Goal: Transaction & Acquisition: Purchase product/service

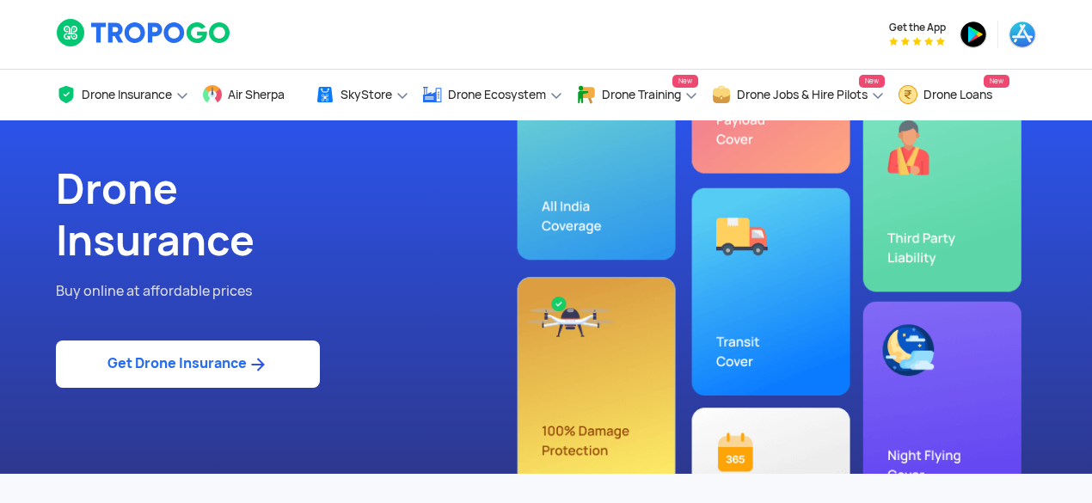
click at [205, 365] on link "Get Drone Insurance" at bounding box center [188, 363] width 264 height 47
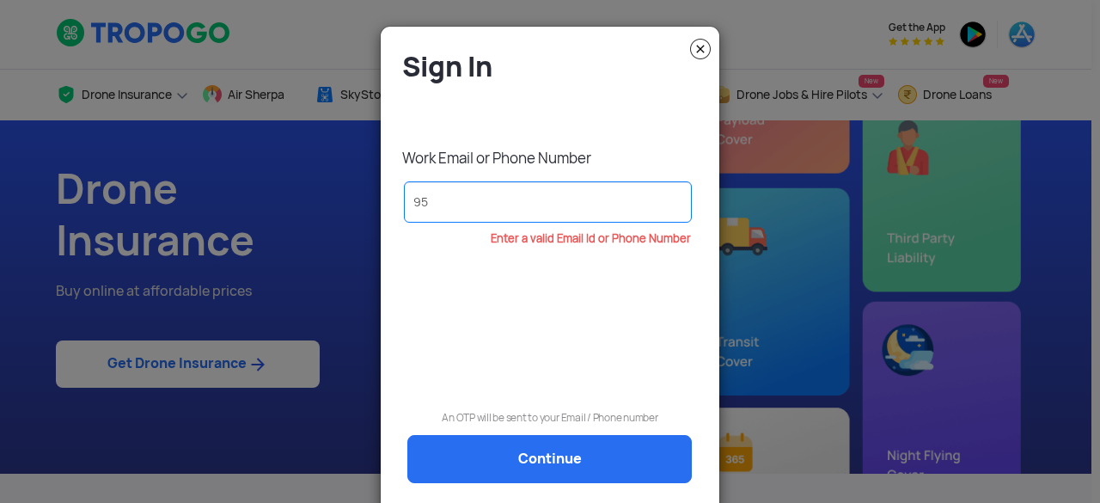
type input "9"
type input "[EMAIL_ADDRESS][DOMAIN_NAME]"
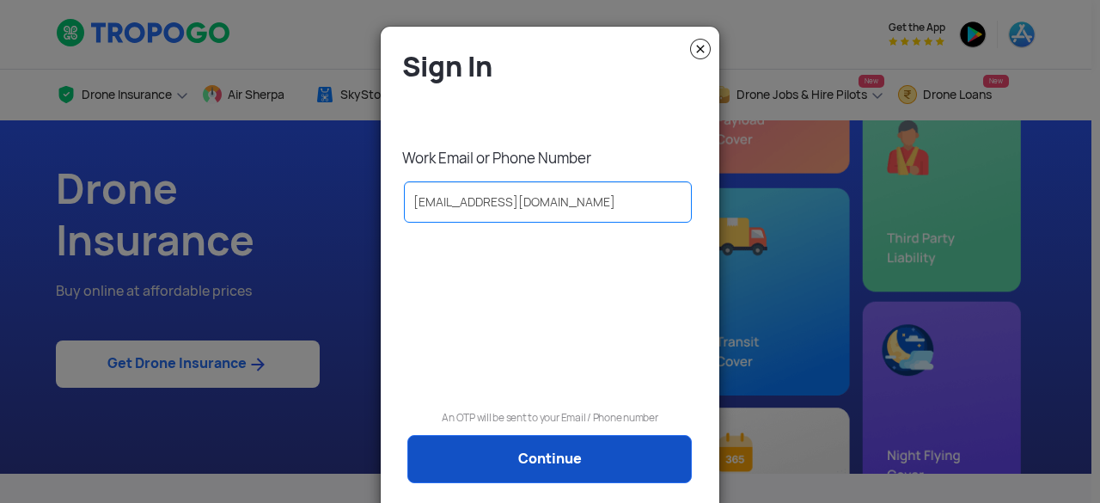
click at [557, 462] on link "Continue" at bounding box center [549, 459] width 285 height 48
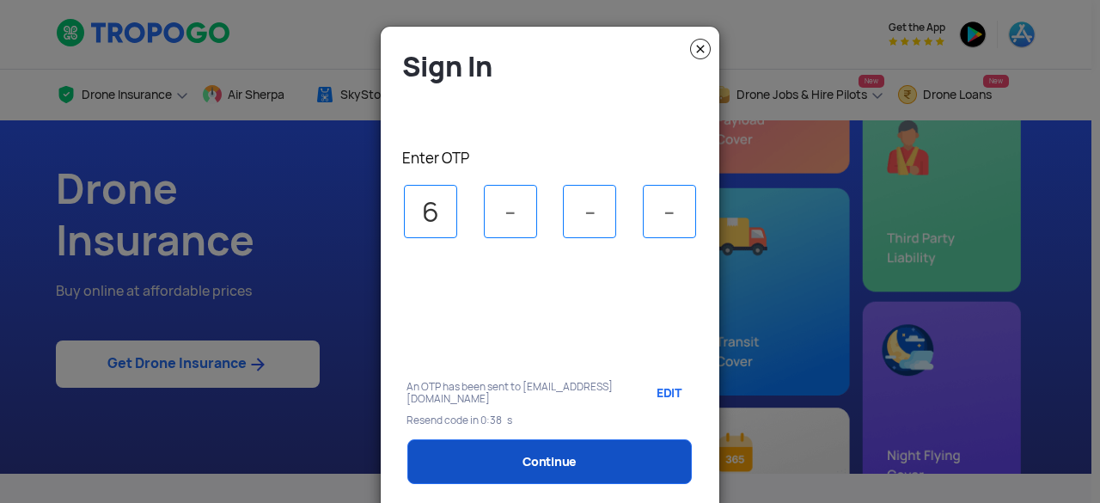
type input "6"
type input "5"
type input "4"
type input "3"
select select "1000000"
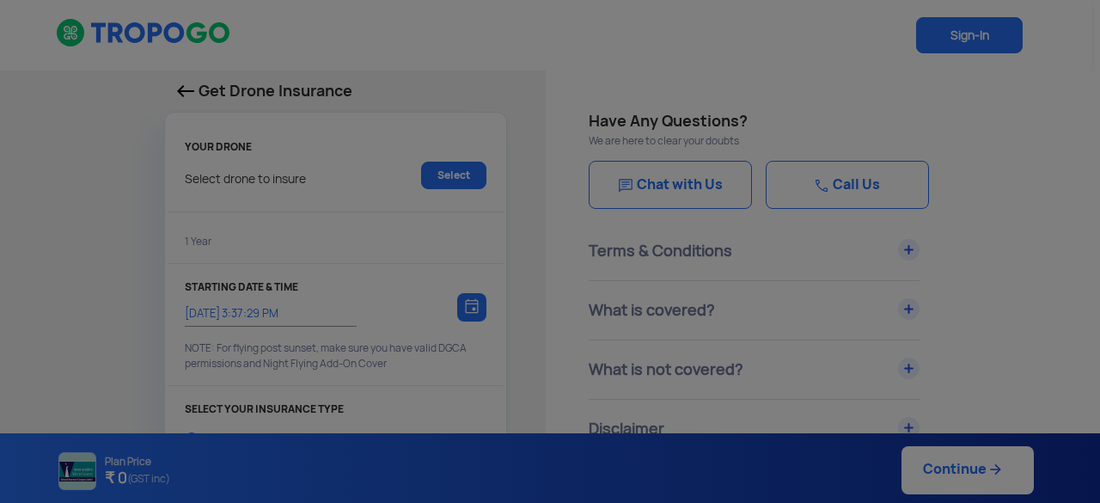
type input "[DATE] 3:47:00 PM"
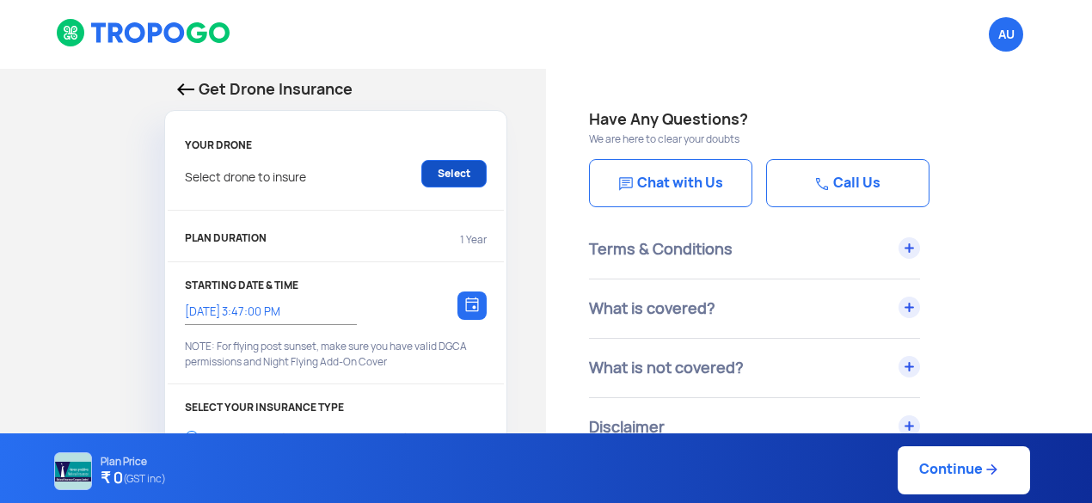
click at [437, 176] on link "Select" at bounding box center [453, 174] width 65 height 28
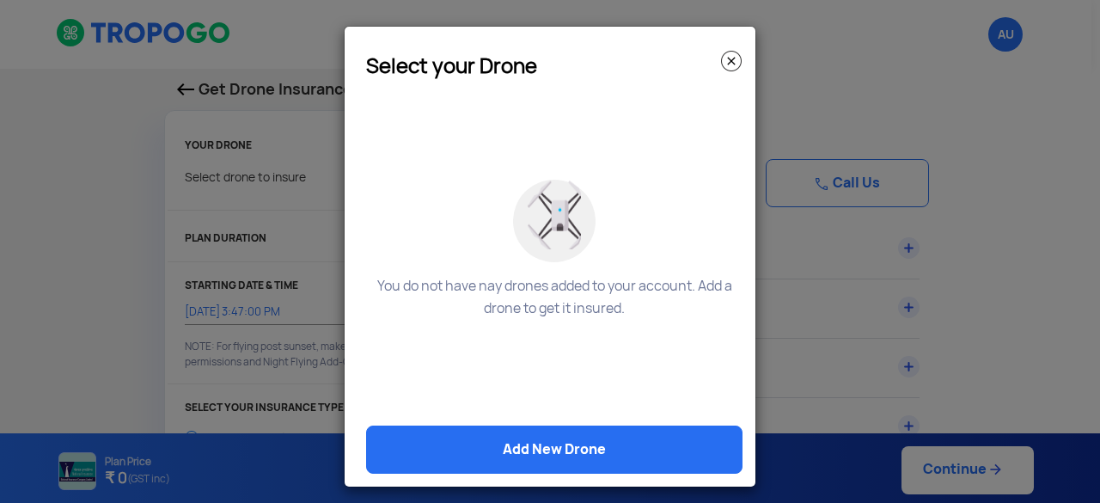
click at [733, 52] on img at bounding box center [731, 61] width 21 height 21
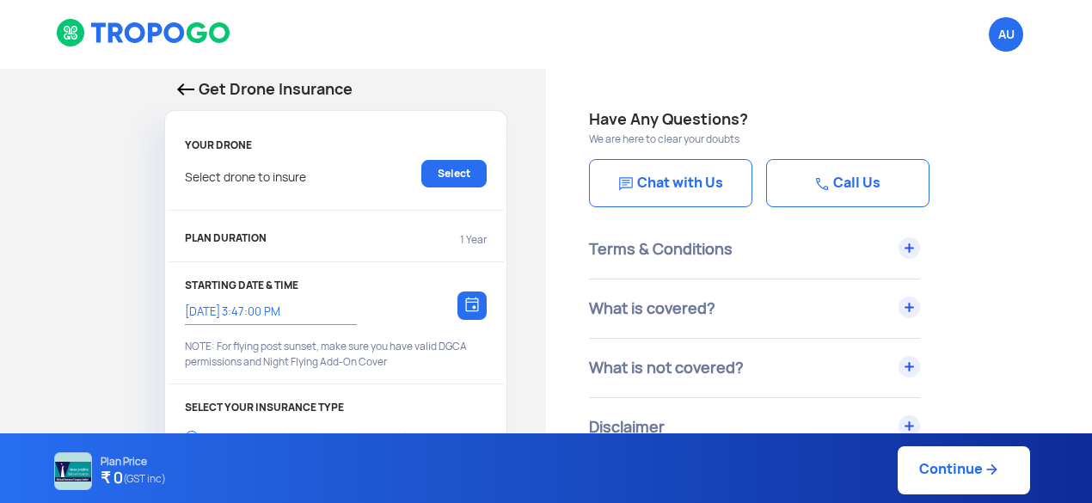
click at [64, 278] on div "Get Drone Insurance YOUR DRONE Select drone to insure Select PLAN DURATION 1 Ye…" at bounding box center [273, 512] width 546 height 886
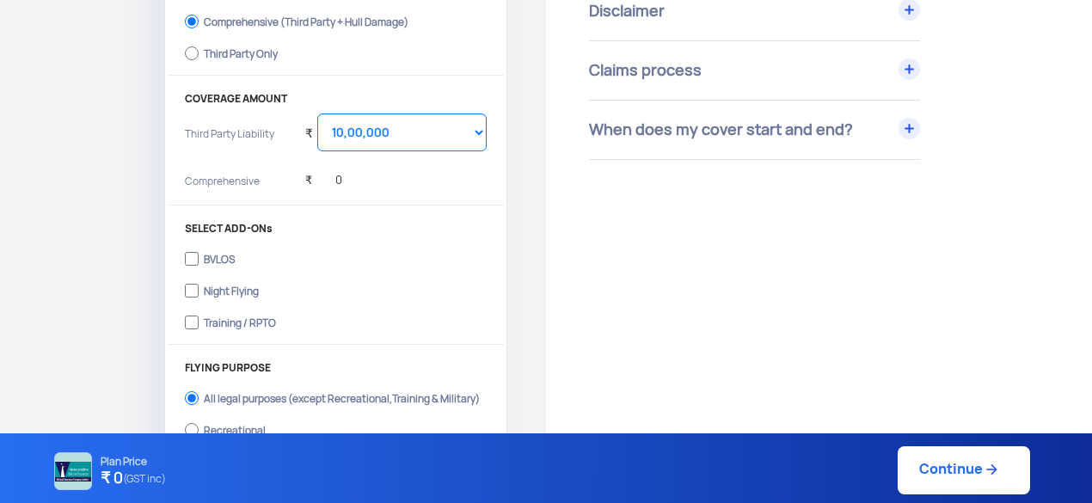
scroll to position [413, 0]
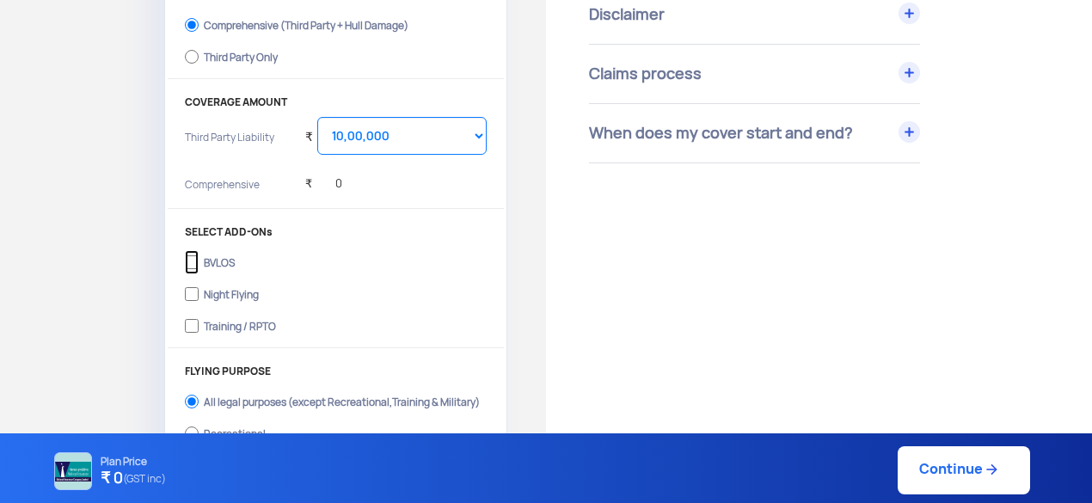
click at [194, 259] on input "BVLOS" at bounding box center [192, 262] width 14 height 24
checkbox input "true"
click at [113, 248] on div "Get Drone Insurance YOUR DRONE Select drone to insure Select PLAN DURATION 1 Ye…" at bounding box center [273, 99] width 546 height 886
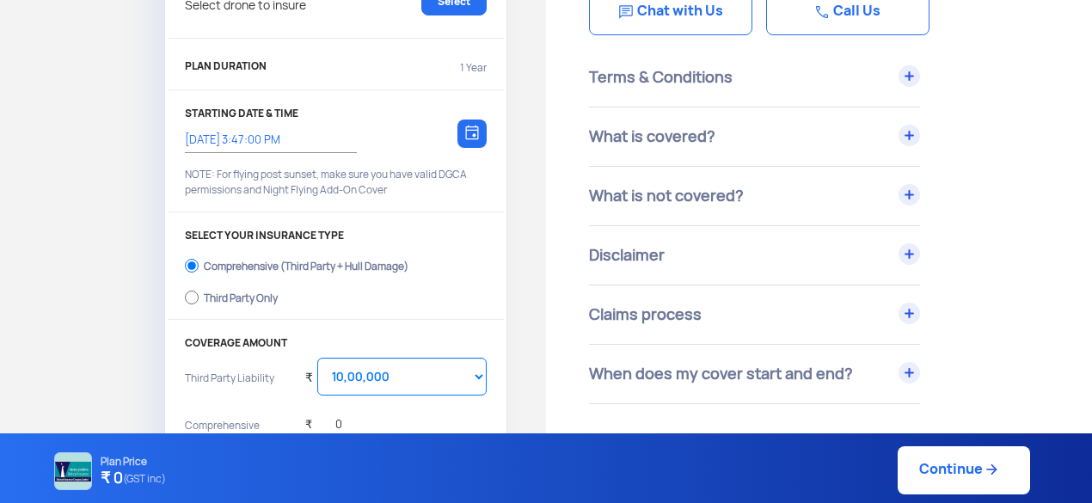
scroll to position [138, 0]
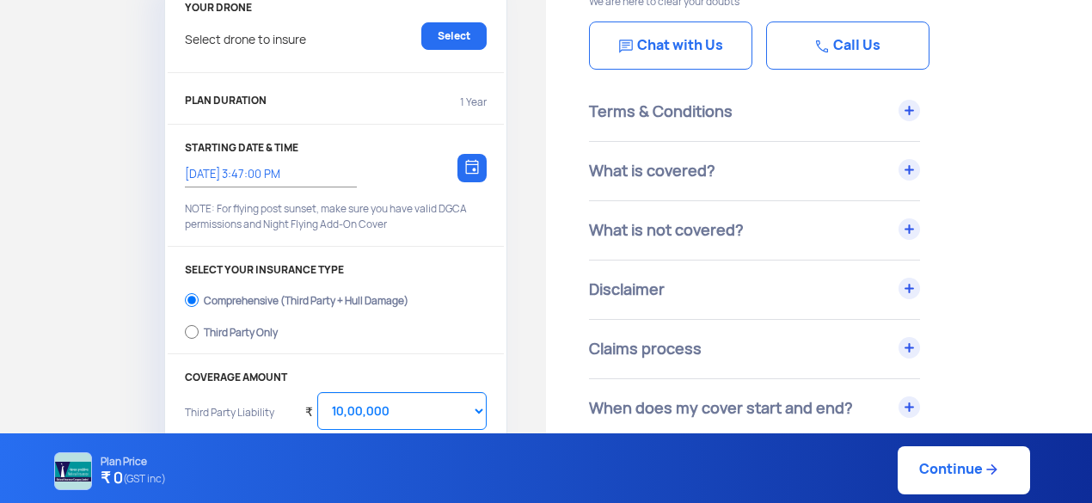
click at [104, 161] on div "Get Drone Insurance YOUR DRONE Select drone to insure Select PLAN DURATION 1 Ye…" at bounding box center [273, 374] width 546 height 886
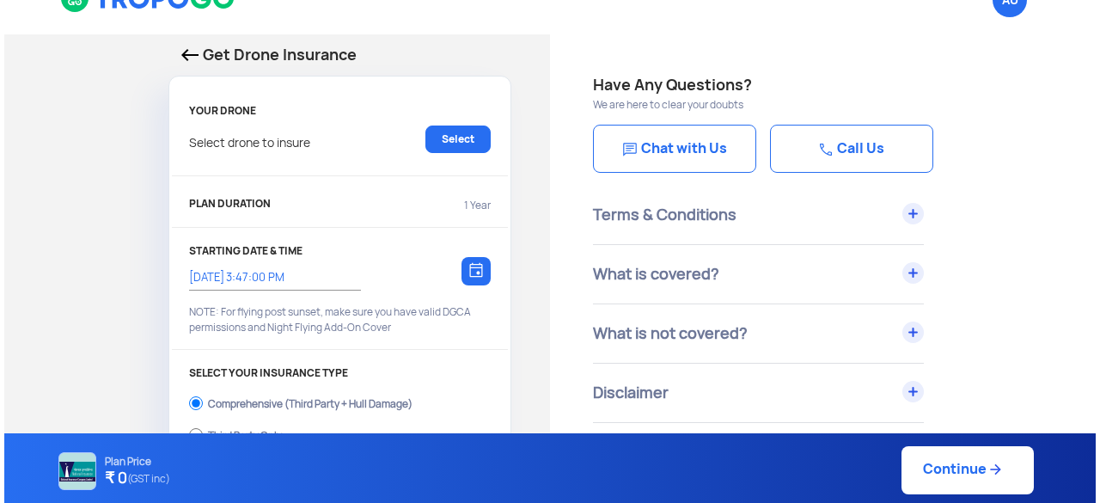
scroll to position [0, 0]
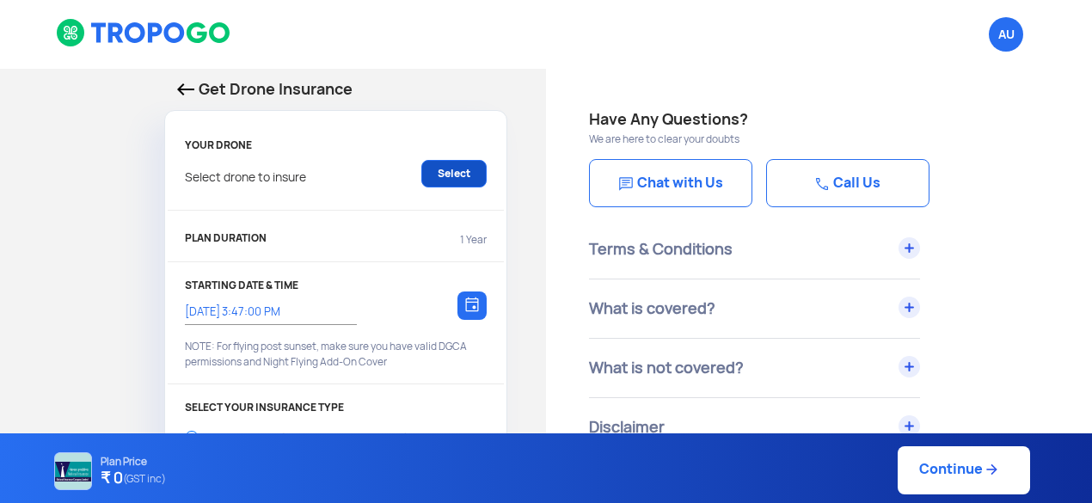
click at [458, 174] on link "Select" at bounding box center [453, 174] width 65 height 28
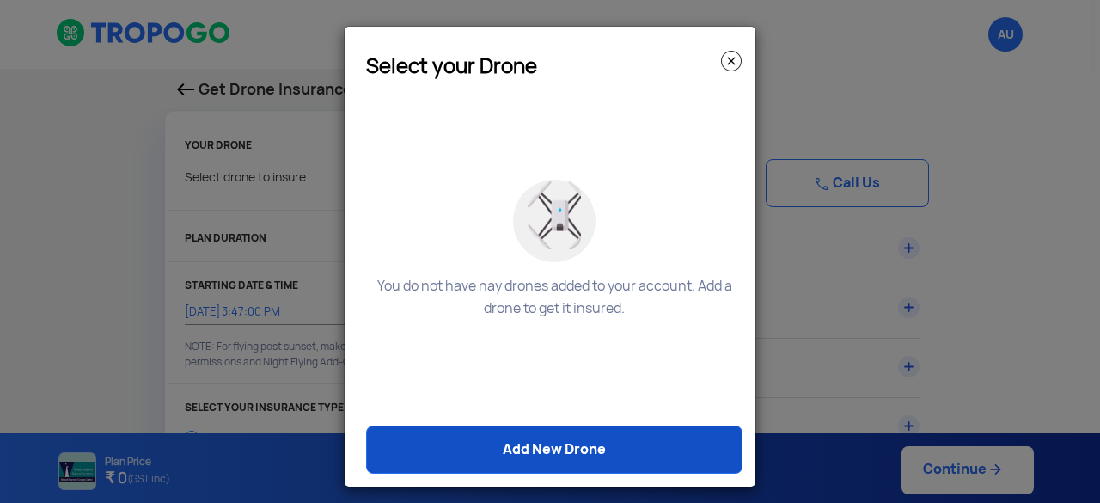
click at [546, 451] on link "Add New Drone" at bounding box center [554, 449] width 376 height 48
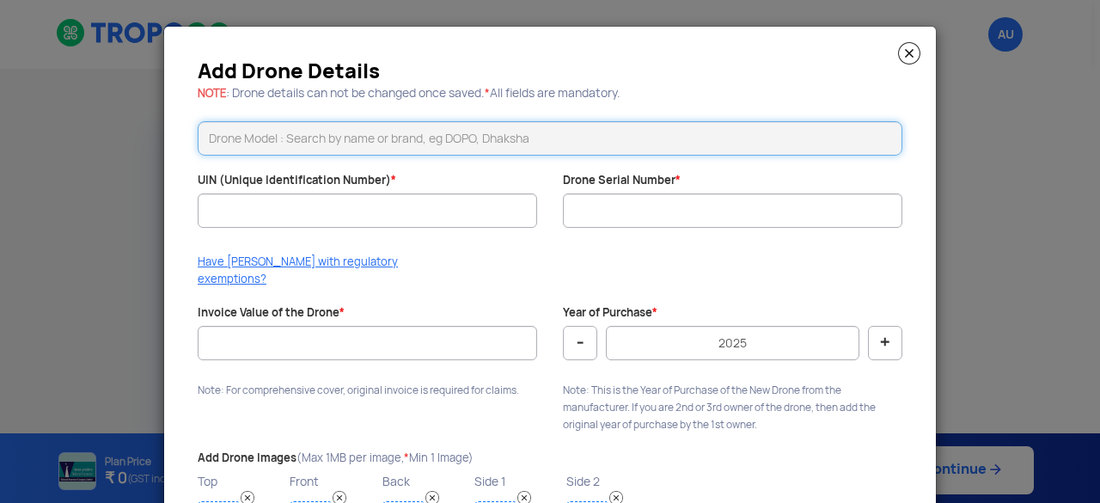
click at [332, 138] on input "text" at bounding box center [550, 138] width 705 height 34
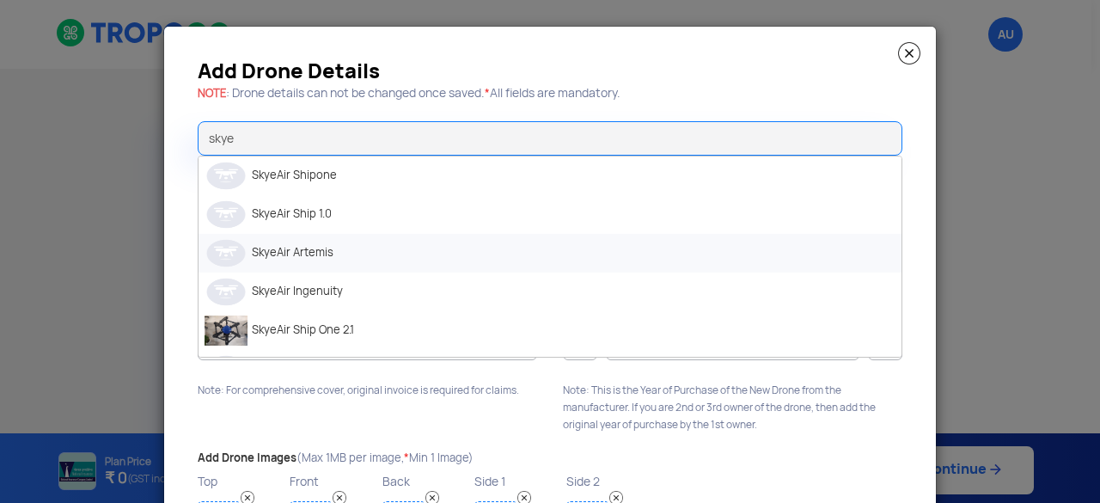
click at [352, 257] on li "SkyeAir Artemis" at bounding box center [550, 253] width 703 height 39
type input "SkyeAir Artemis"
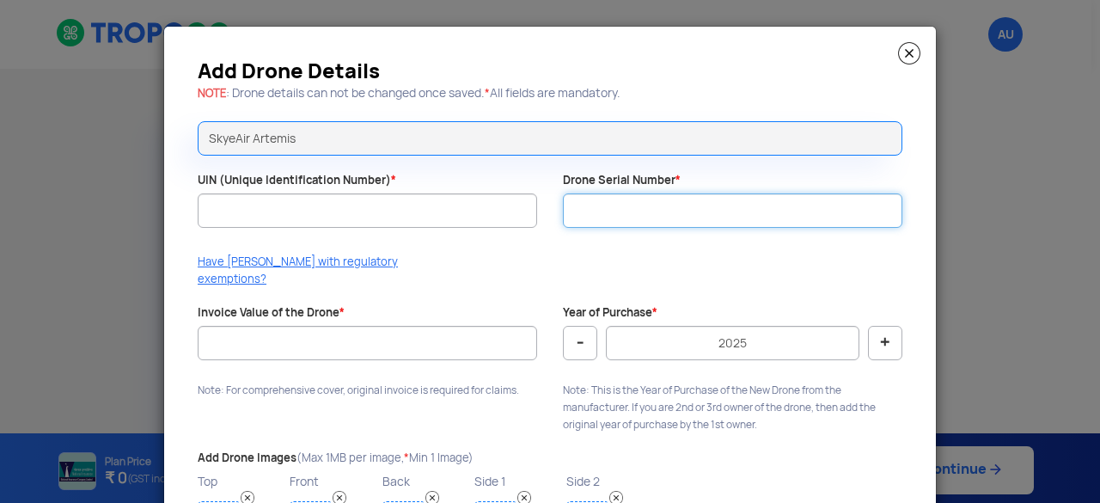
click at [595, 217] on input "Drone Serial Number *" at bounding box center [733, 210] width 340 height 34
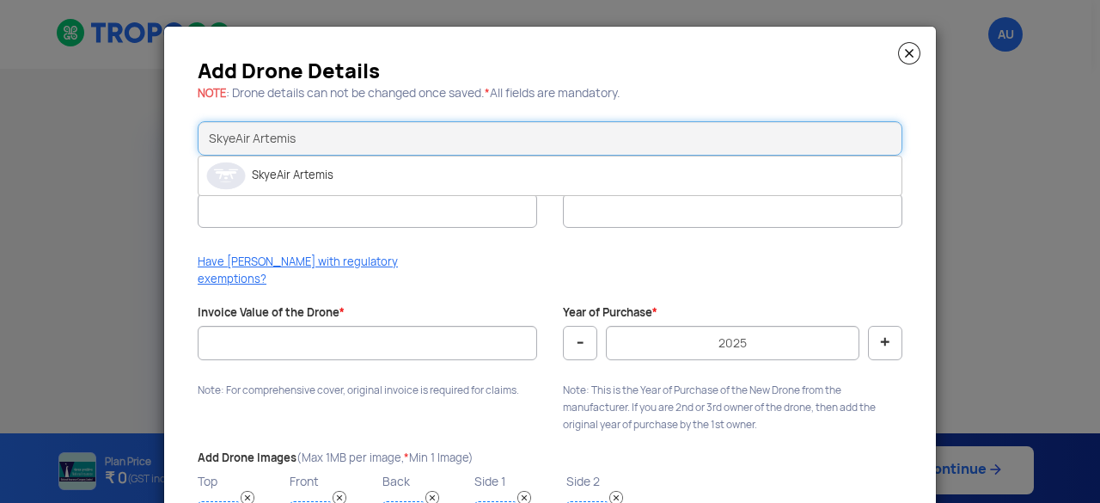
click at [325, 135] on input "SkyeAir Artemis" at bounding box center [550, 138] width 705 height 34
click at [313, 172] on li "SkyeAir Artemis" at bounding box center [550, 175] width 703 height 39
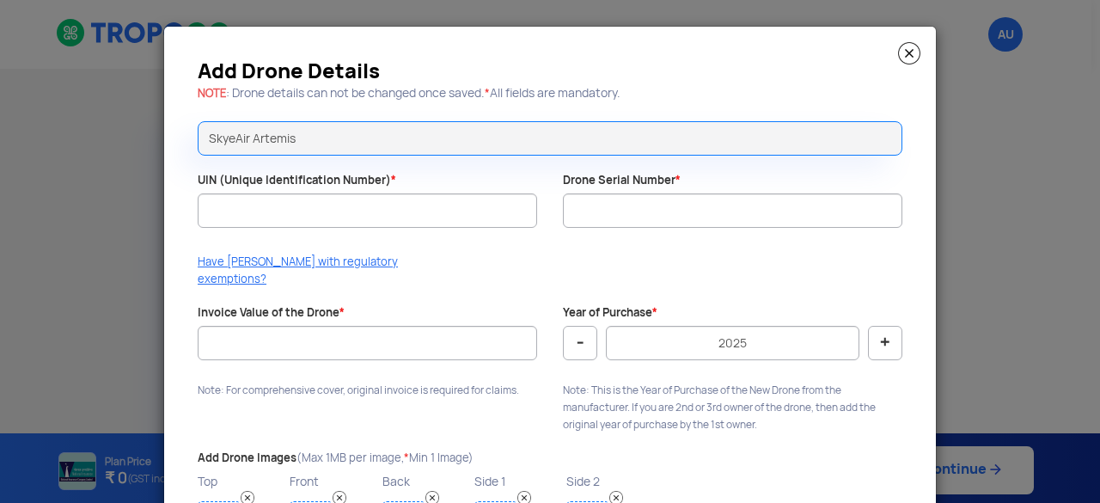
click at [908, 54] on img at bounding box center [909, 53] width 22 height 22
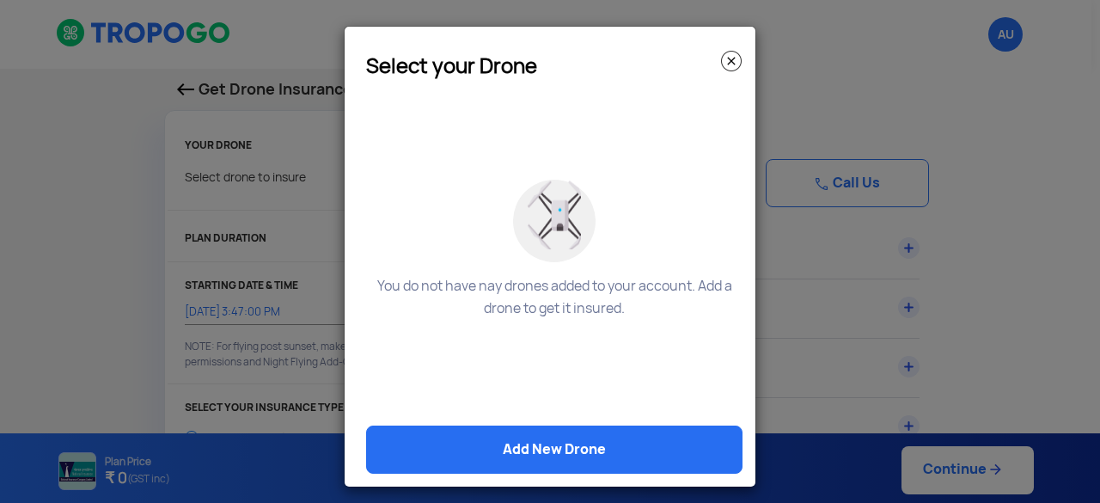
click at [731, 59] on img at bounding box center [731, 61] width 21 height 21
